Goal: Information Seeking & Learning: Understand process/instructions

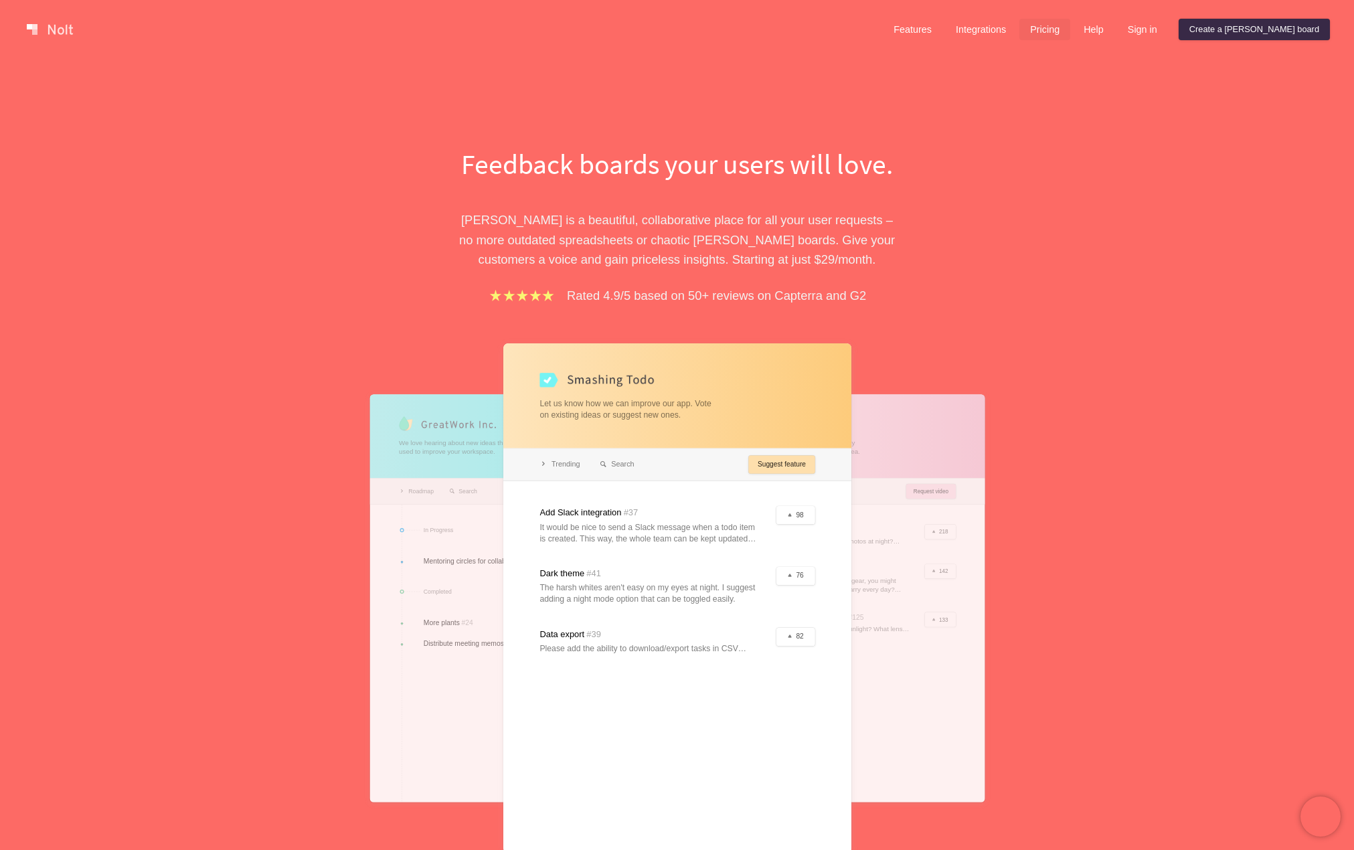
click at [1070, 21] on link "Pricing" at bounding box center [1044, 29] width 51 height 21
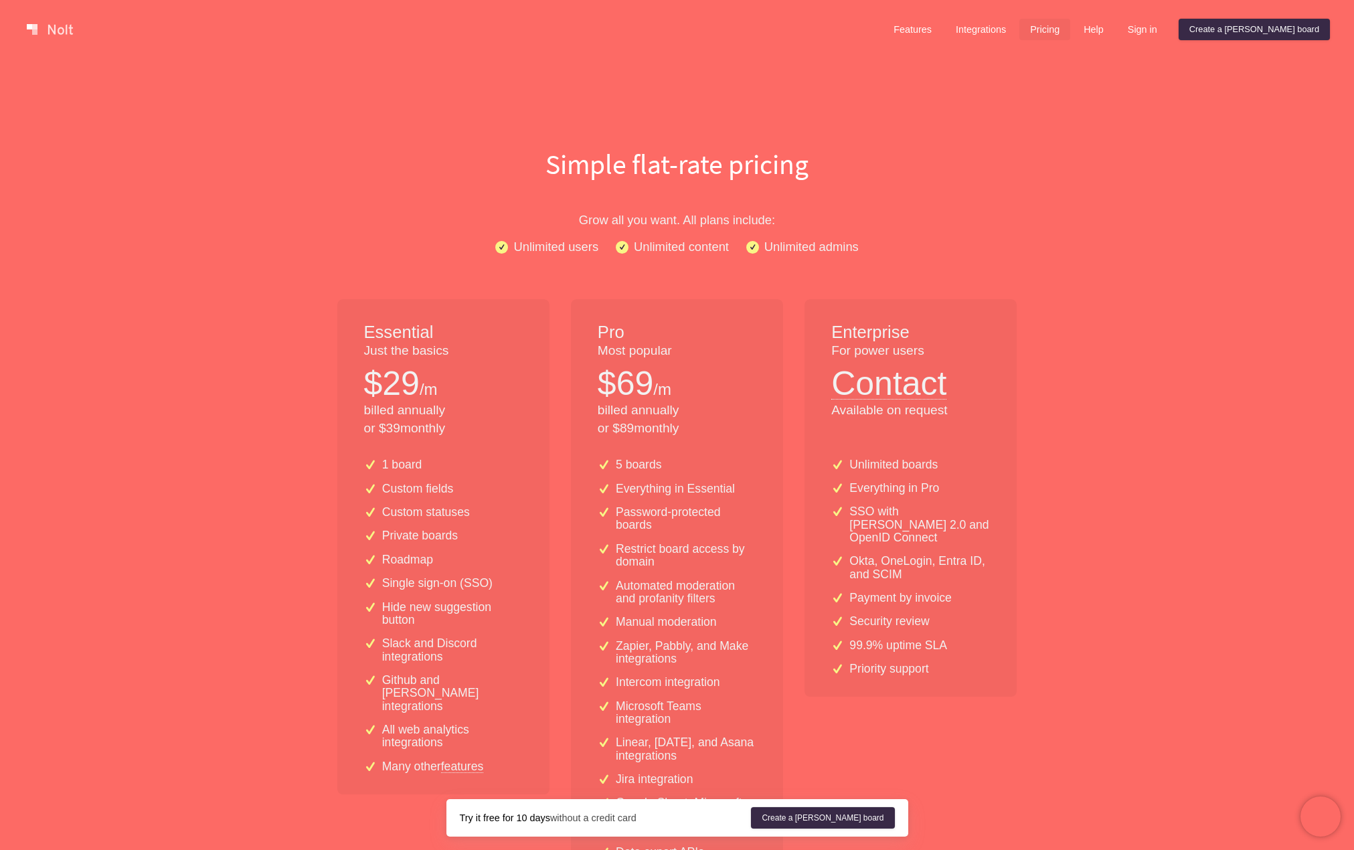
click at [59, 24] on link at bounding box center [49, 29] width 57 height 21
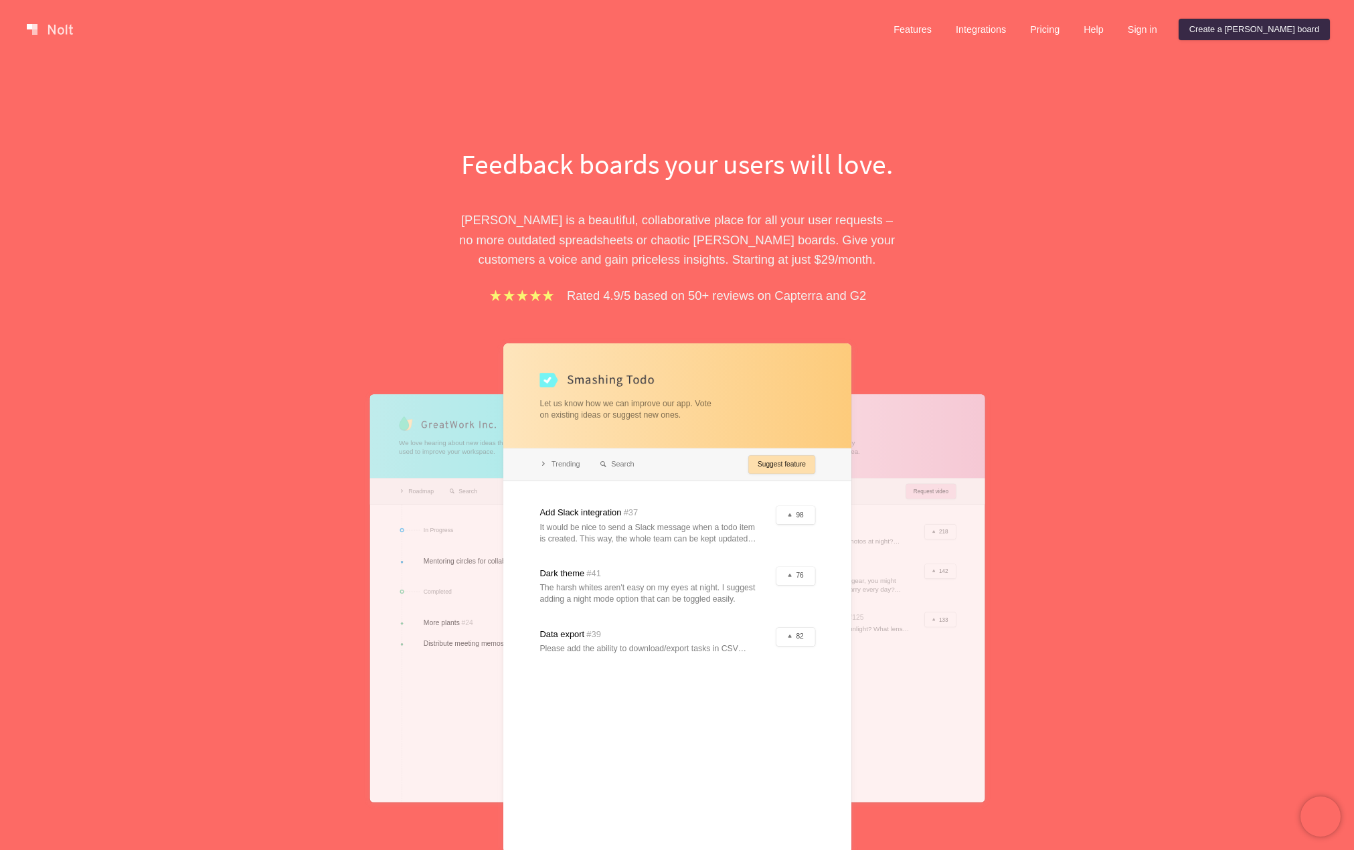
click at [489, 220] on p "[PERSON_NAME] is a beautiful, collaborative place for all your user requests – …" at bounding box center [677, 239] width 462 height 59
copy p "[PERSON_NAME]"
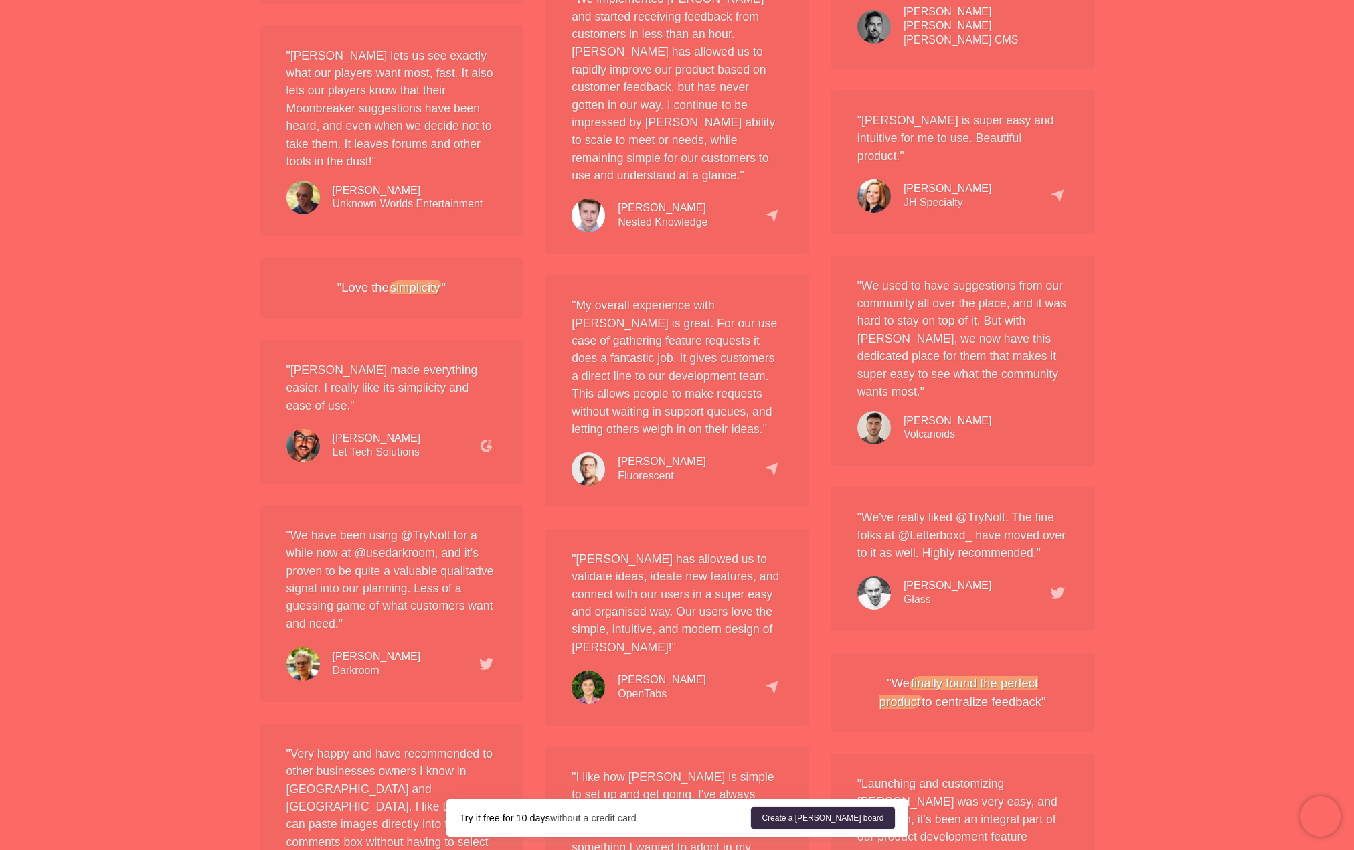
scroll to position [2496, 0]
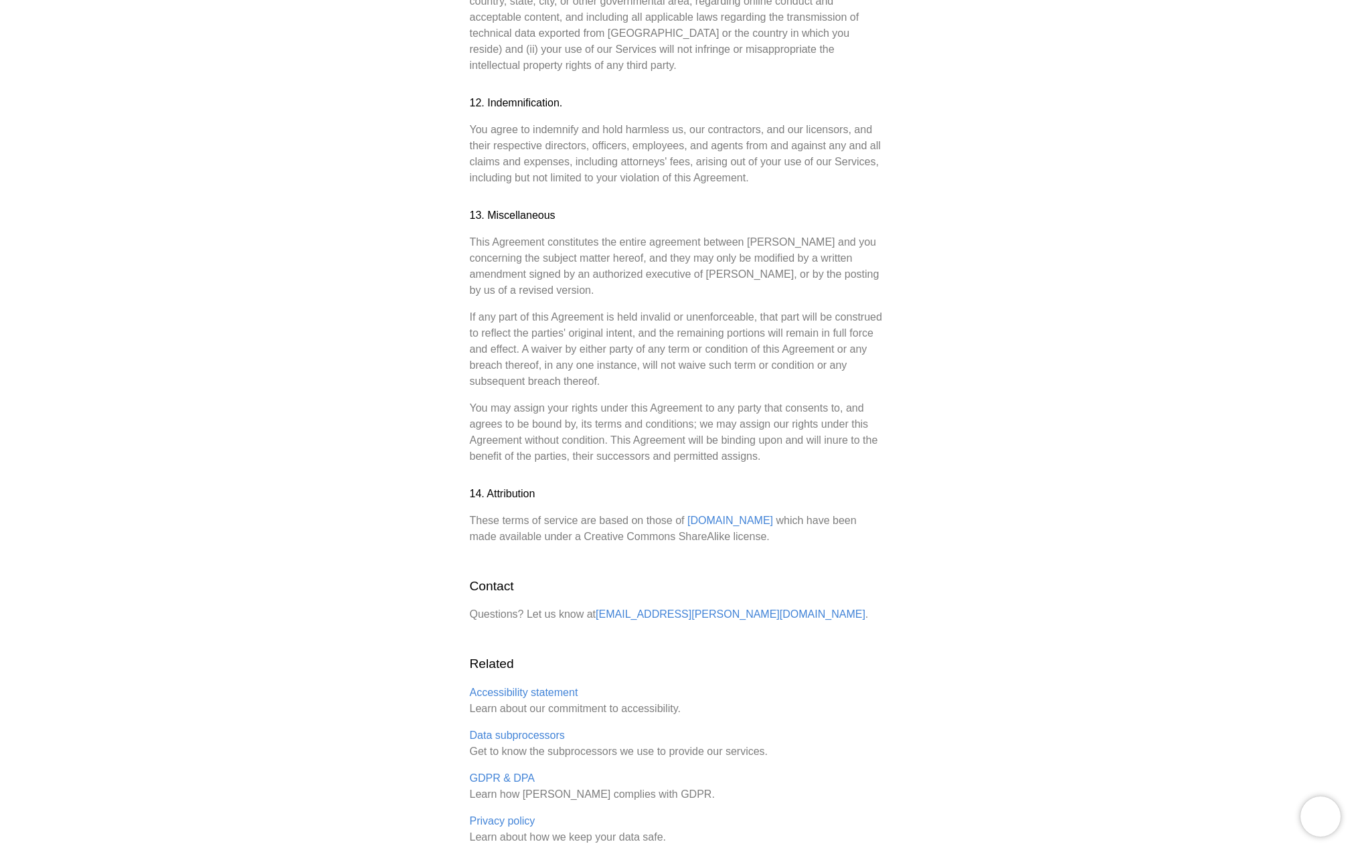
scroll to position [3296, 0]
drag, startPoint x: 665, startPoint y: 475, endPoint x: 630, endPoint y: 485, distance: 36.4
copy p "[PERSON_NAME][DOMAIN_NAME] ."
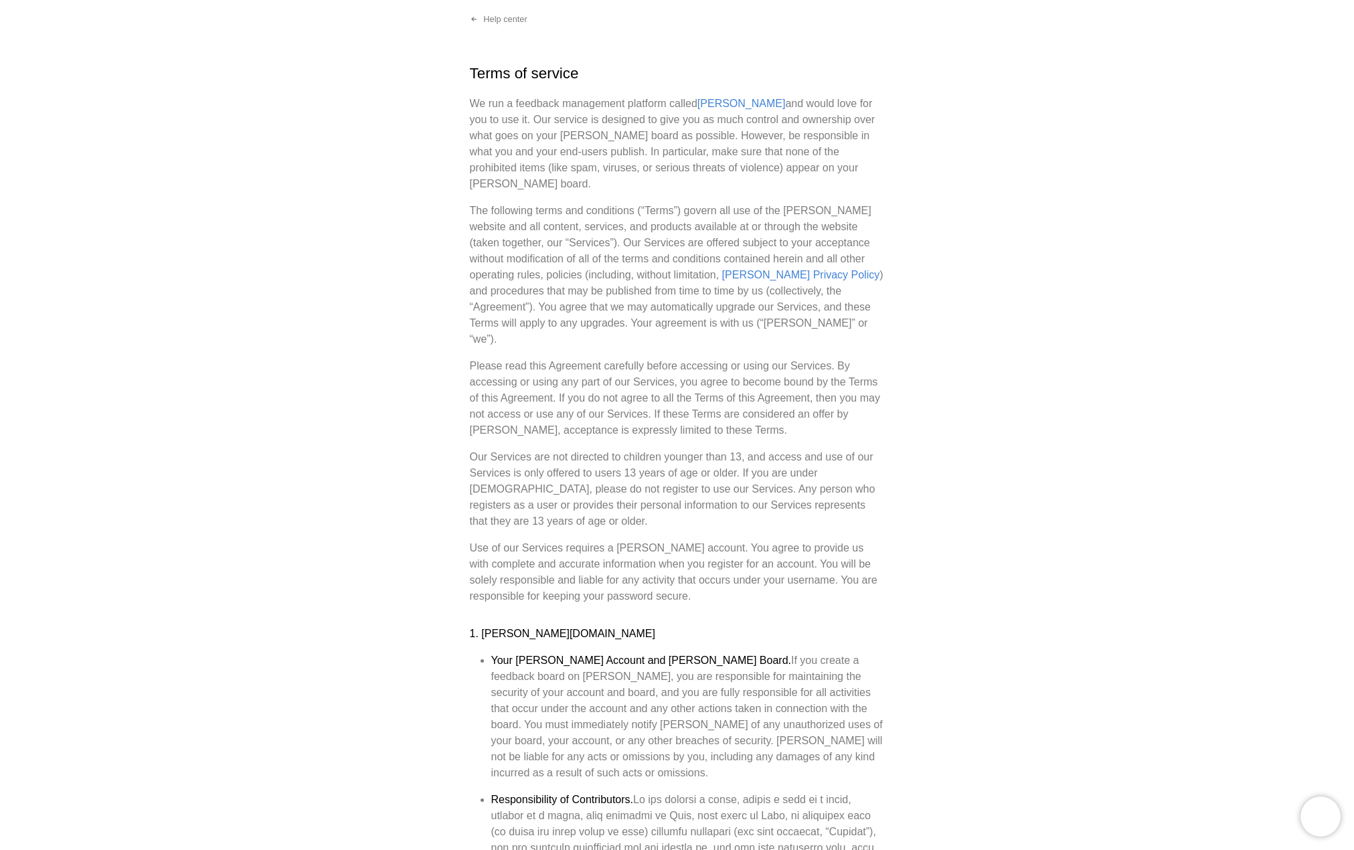
scroll to position [0, 0]
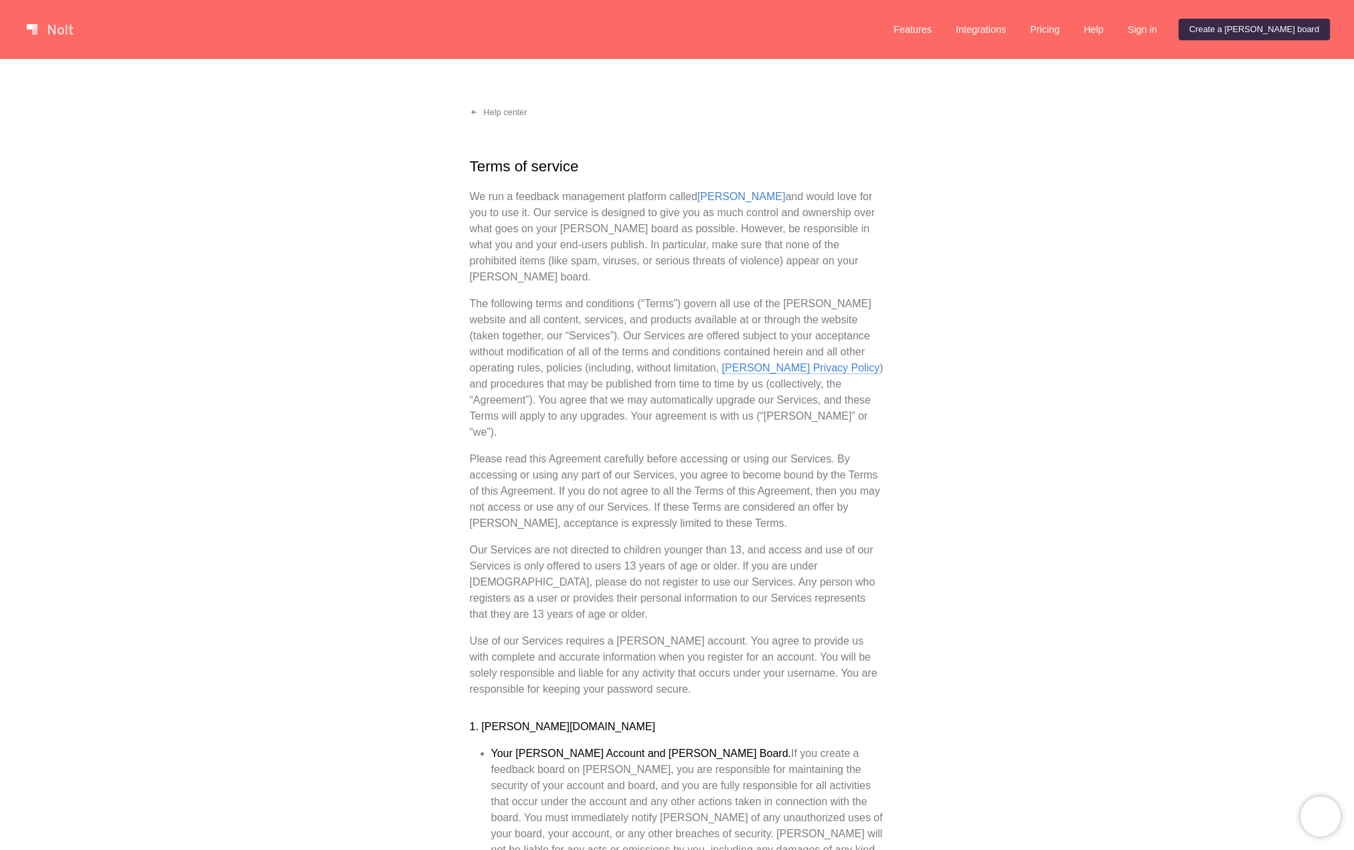
click at [722, 362] on link "[PERSON_NAME] Privacy Policy" at bounding box center [801, 368] width 158 height 12
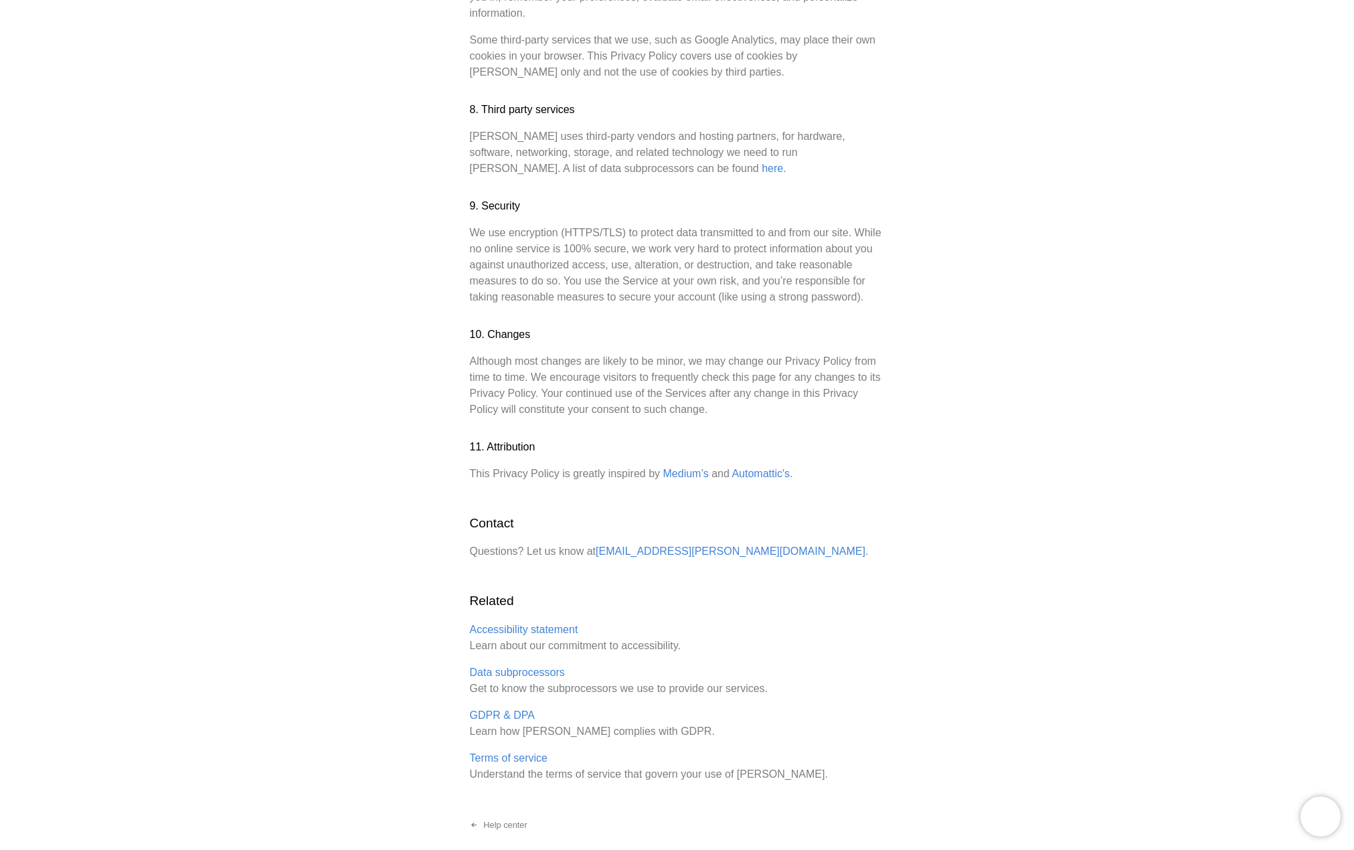
scroll to position [1438, 0]
